Goal: Find specific page/section: Find specific page/section

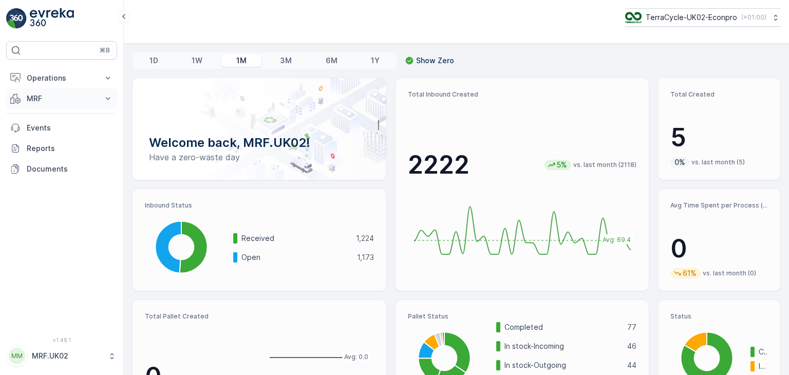
click at [107, 101] on icon at bounding box center [108, 98] width 10 height 10
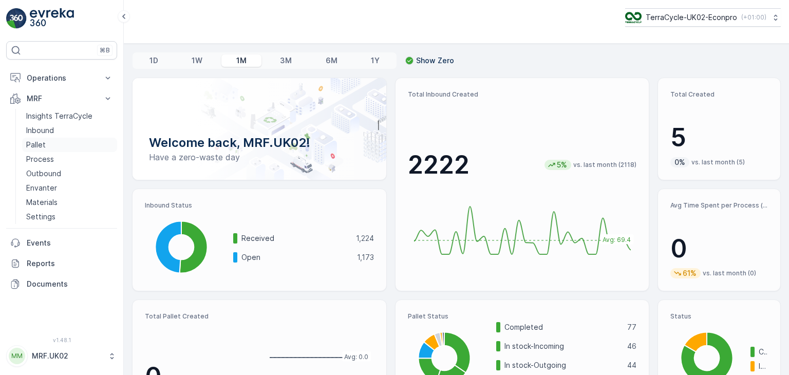
click at [51, 138] on link "Pallet" at bounding box center [69, 145] width 95 height 14
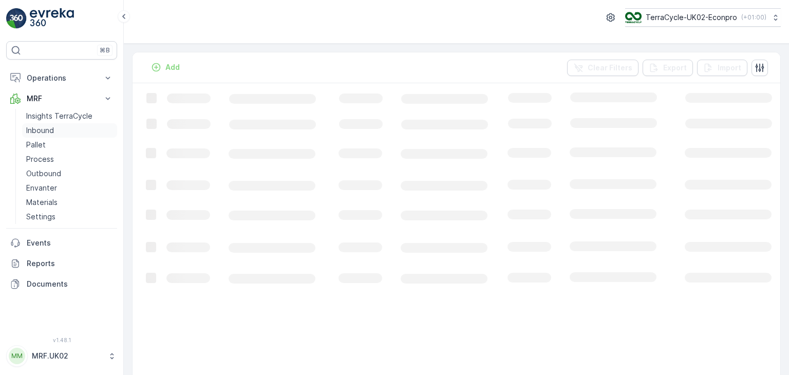
click at [57, 128] on link "Inbound" at bounding box center [69, 130] width 95 height 14
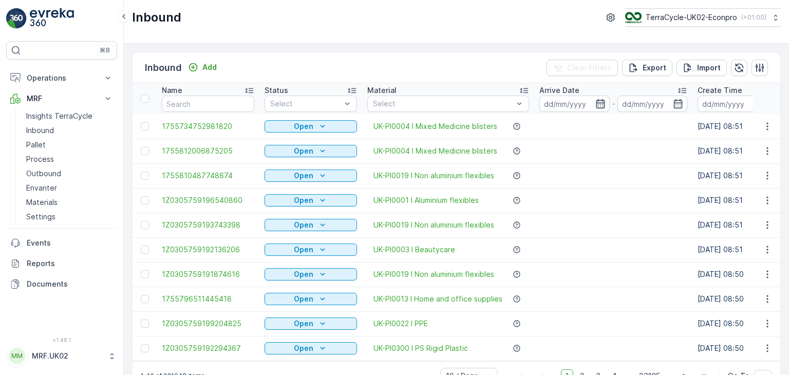
click at [600, 107] on icon "button" at bounding box center [600, 104] width 10 height 10
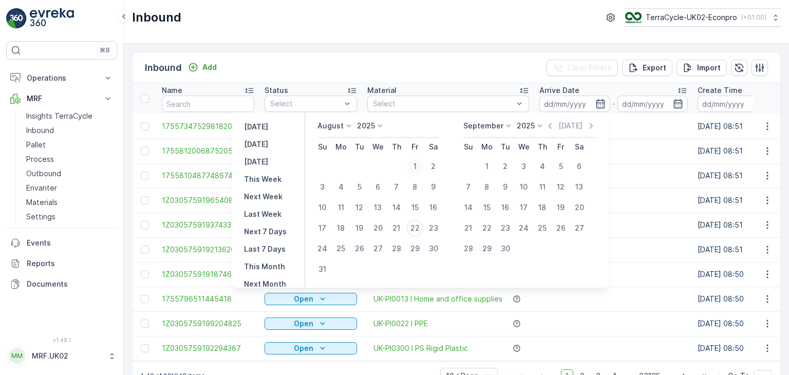
click at [418, 165] on div "1" at bounding box center [415, 166] width 16 height 16
type input "[DATE]"
click at [418, 166] on div "1" at bounding box center [415, 166] width 16 height 16
type input "[DATE]"
click at [417, 229] on div "22" at bounding box center [415, 228] width 16 height 16
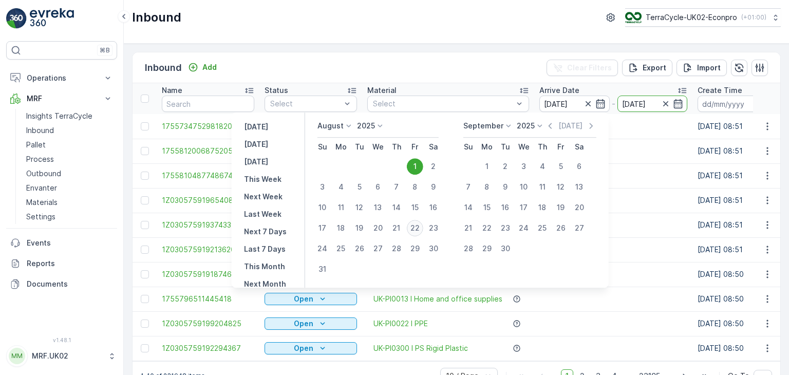
type input "[DATE]"
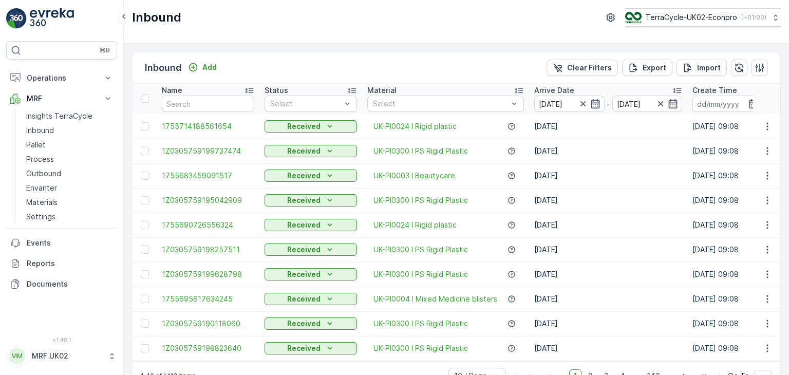
scroll to position [28, 0]
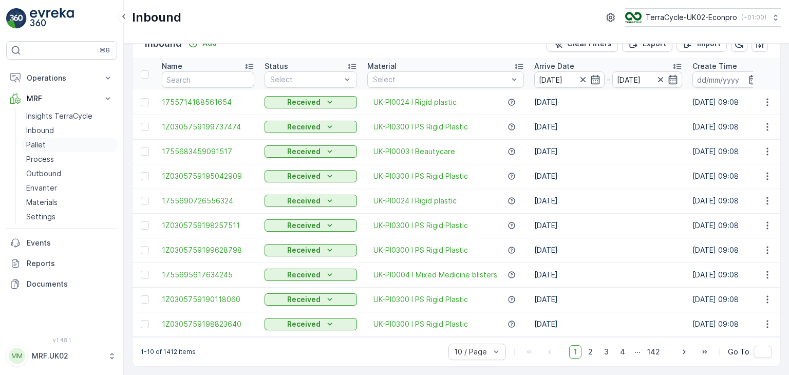
click at [50, 145] on link "Pallet" at bounding box center [69, 145] width 95 height 14
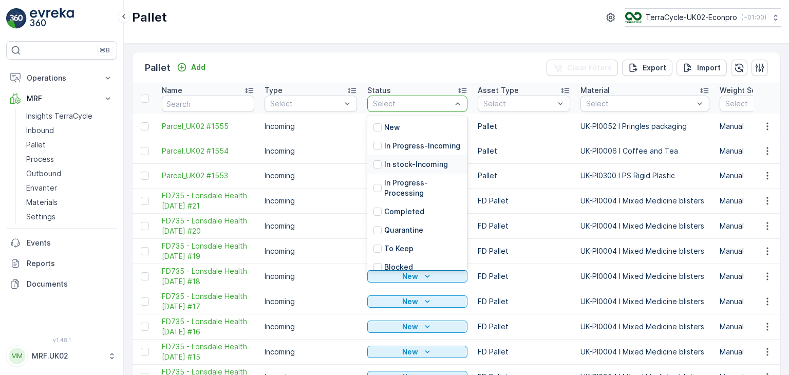
click at [426, 170] on p "In stock-Incoming" at bounding box center [416, 164] width 64 height 10
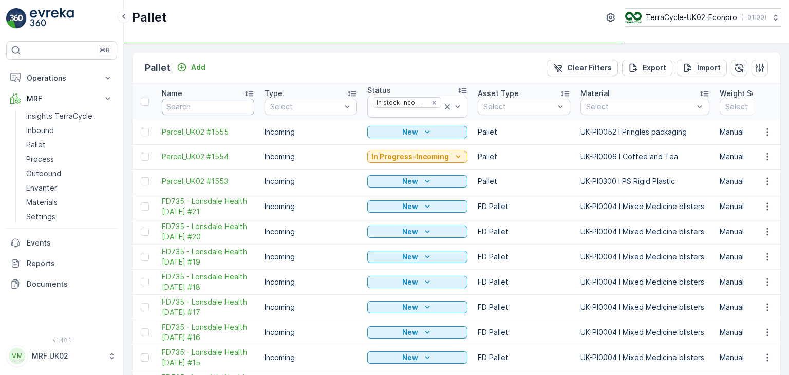
click at [235, 104] on input "text" at bounding box center [208, 107] width 92 height 16
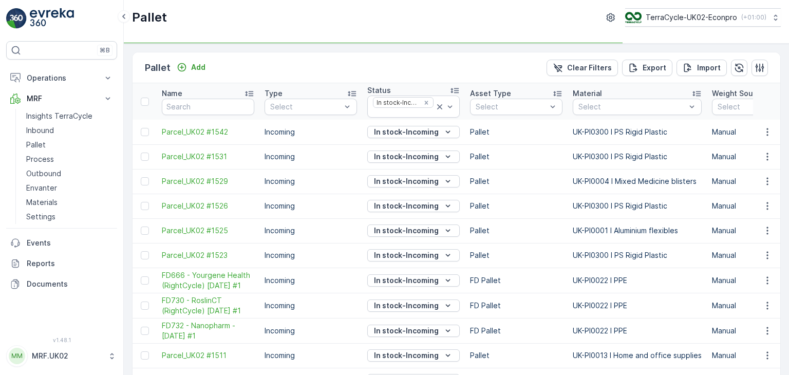
type input "pa"
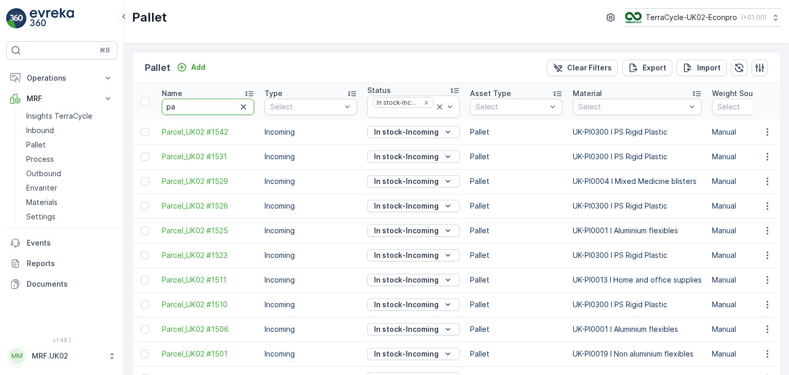
click at [191, 105] on input "pa" at bounding box center [208, 107] width 92 height 16
type input "parcel"
